Goal: Information Seeking & Learning: Learn about a topic

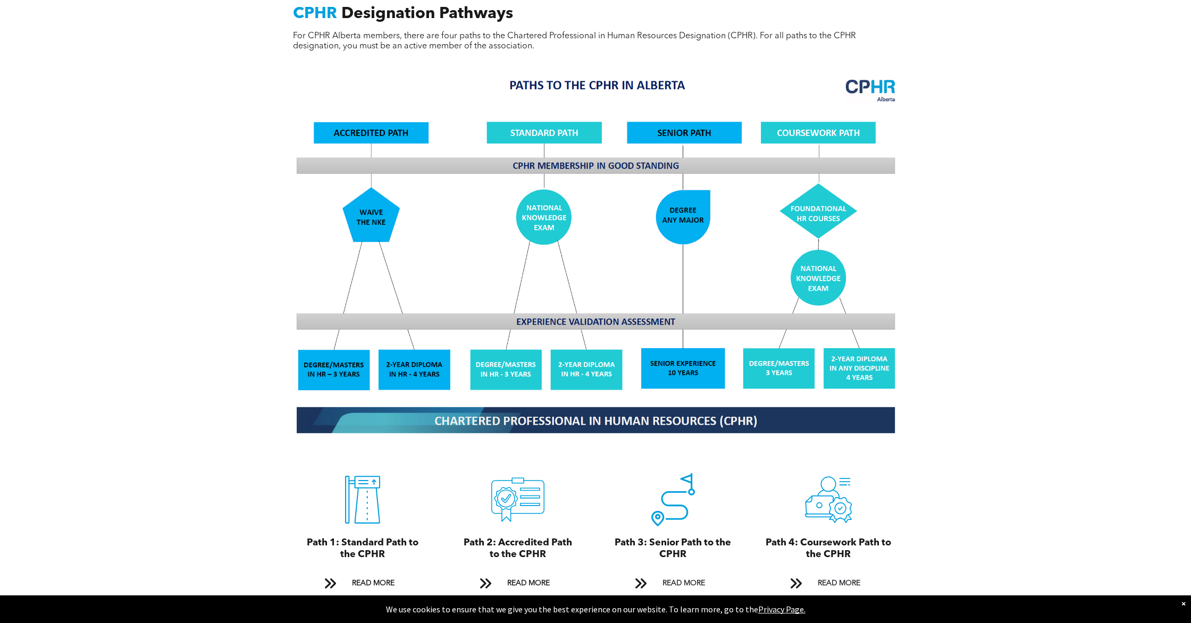
scroll to position [882, 0]
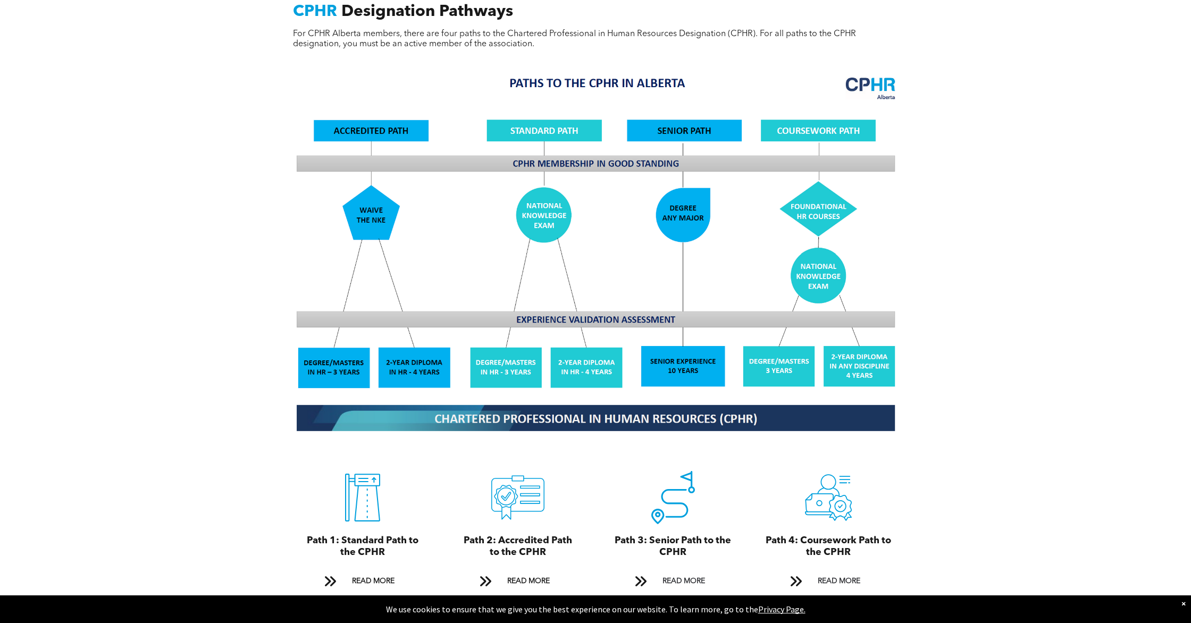
click at [798, 253] on img at bounding box center [596, 253] width 616 height 370
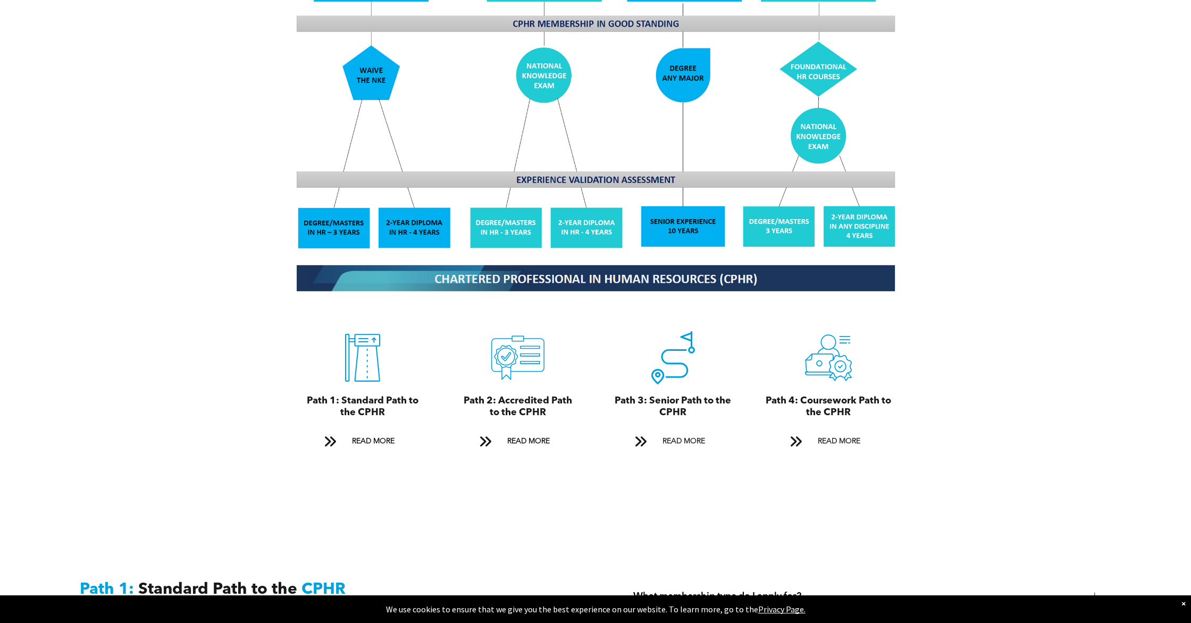
scroll to position [1114, 0]
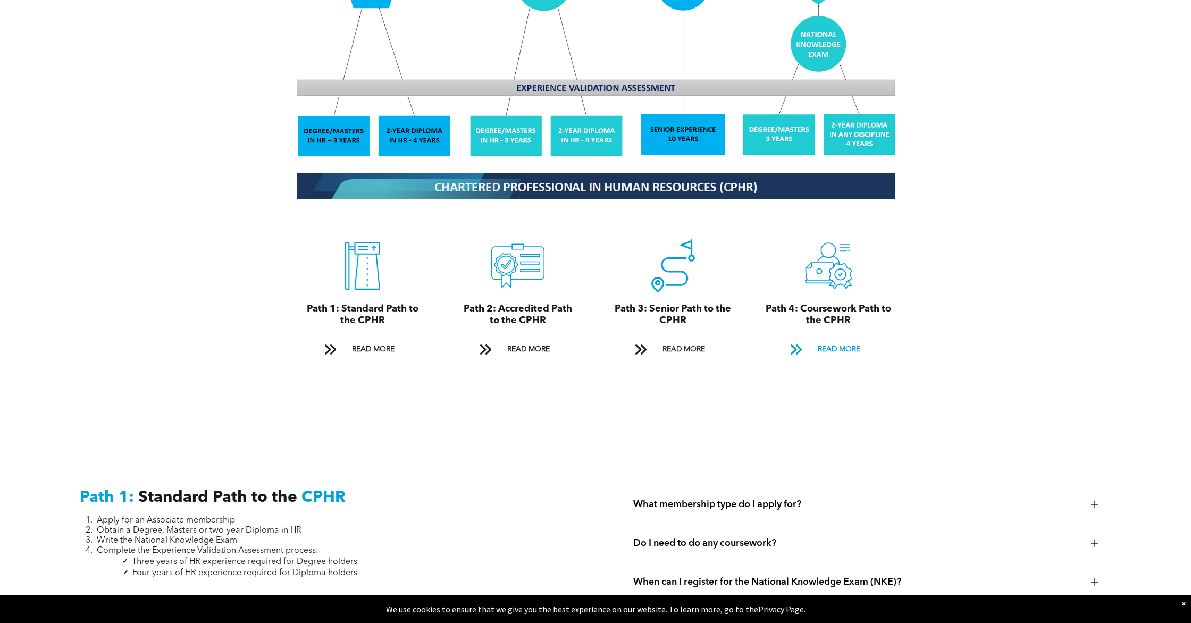
click at [800, 342] on span at bounding box center [796, 349] width 14 height 14
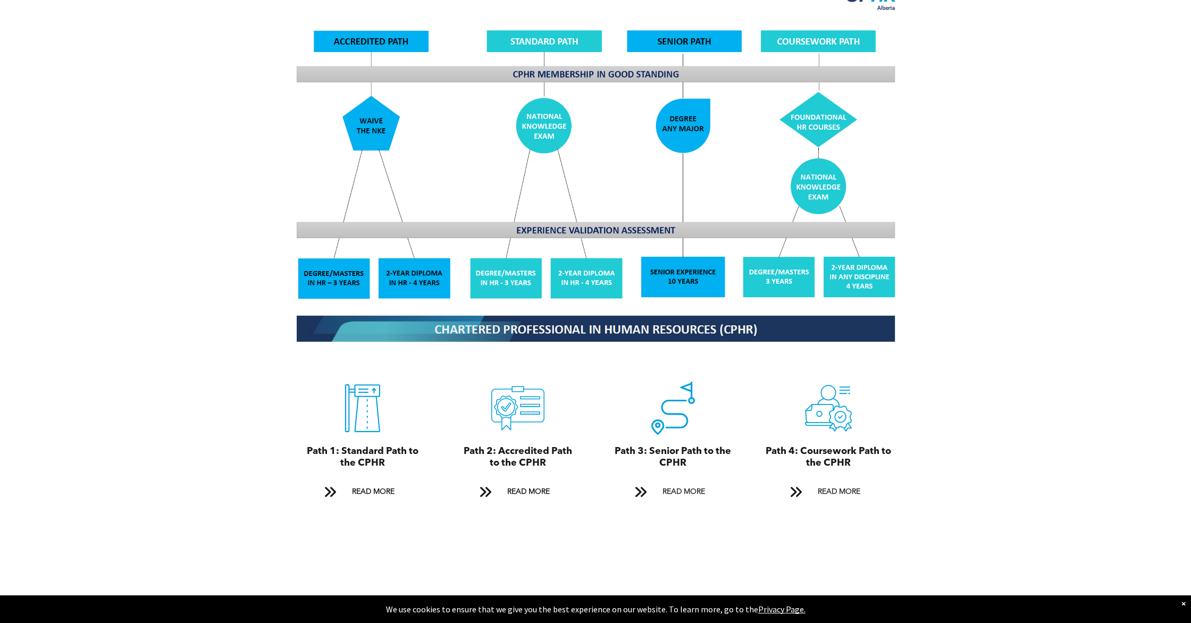
scroll to position [973, 0]
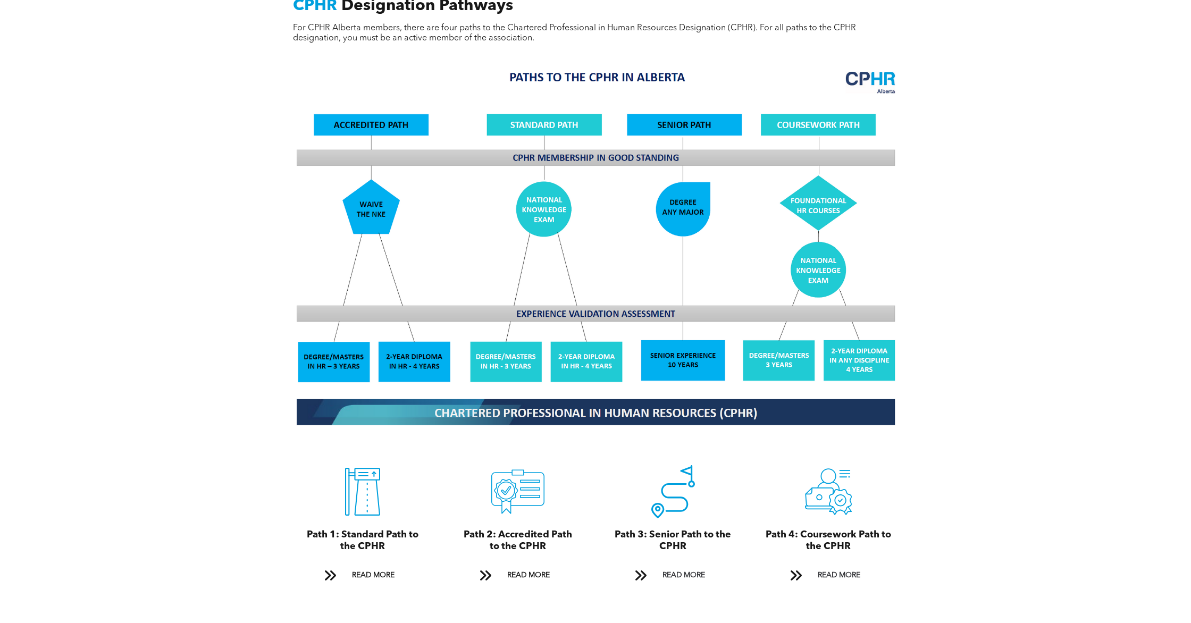
scroll to position [887, 0]
